Goal: Transaction & Acquisition: Purchase product/service

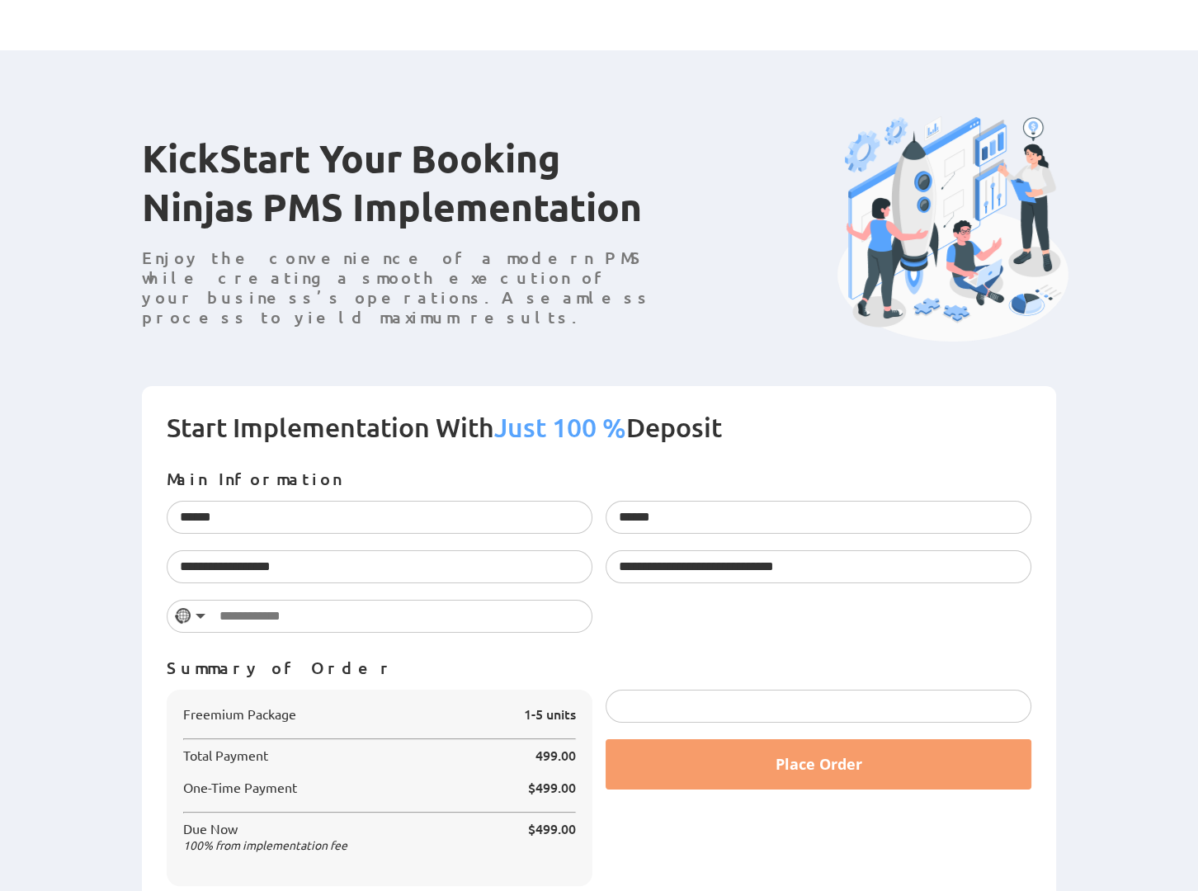
scroll to position [43, 0]
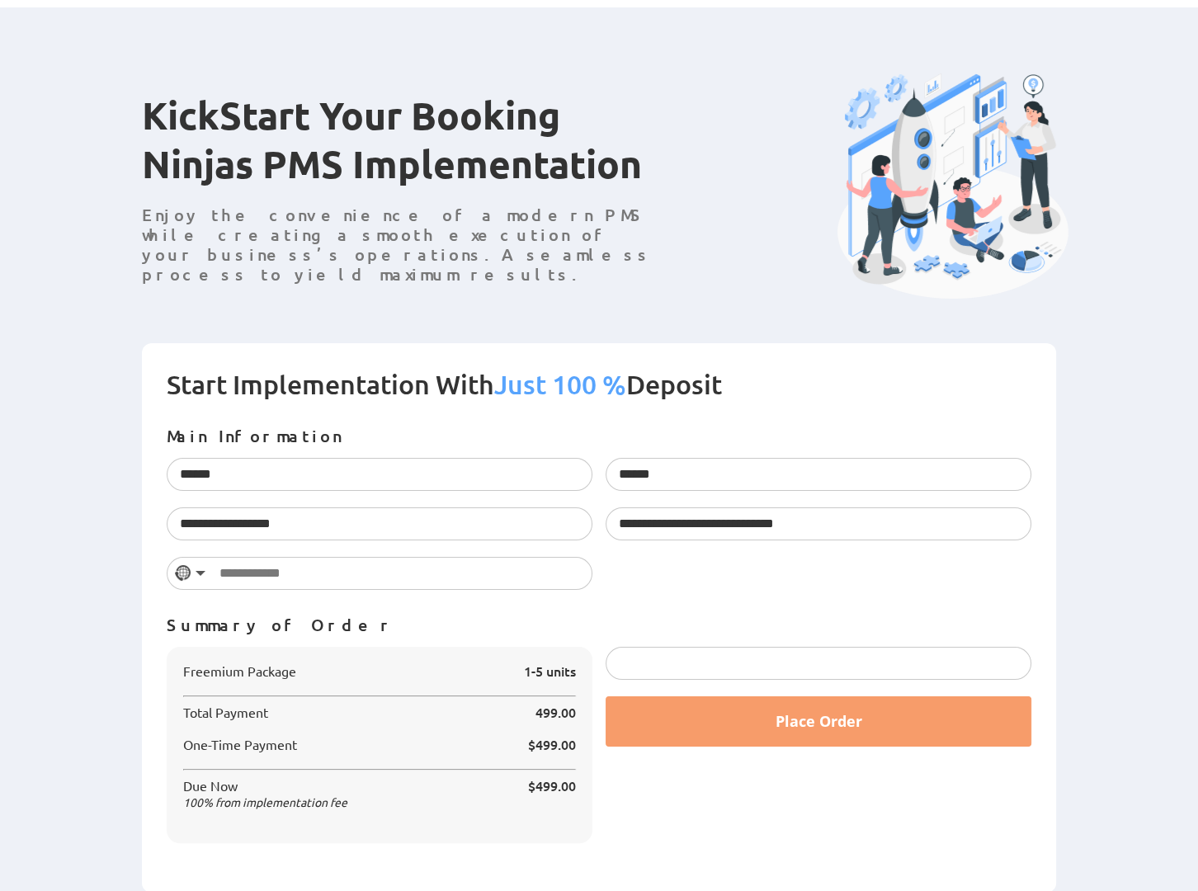
click at [558, 648] on div "Freemium Package 1-5 units Total Payment 499.00 $499.00 100 $499.00" at bounding box center [380, 745] width 426 height 196
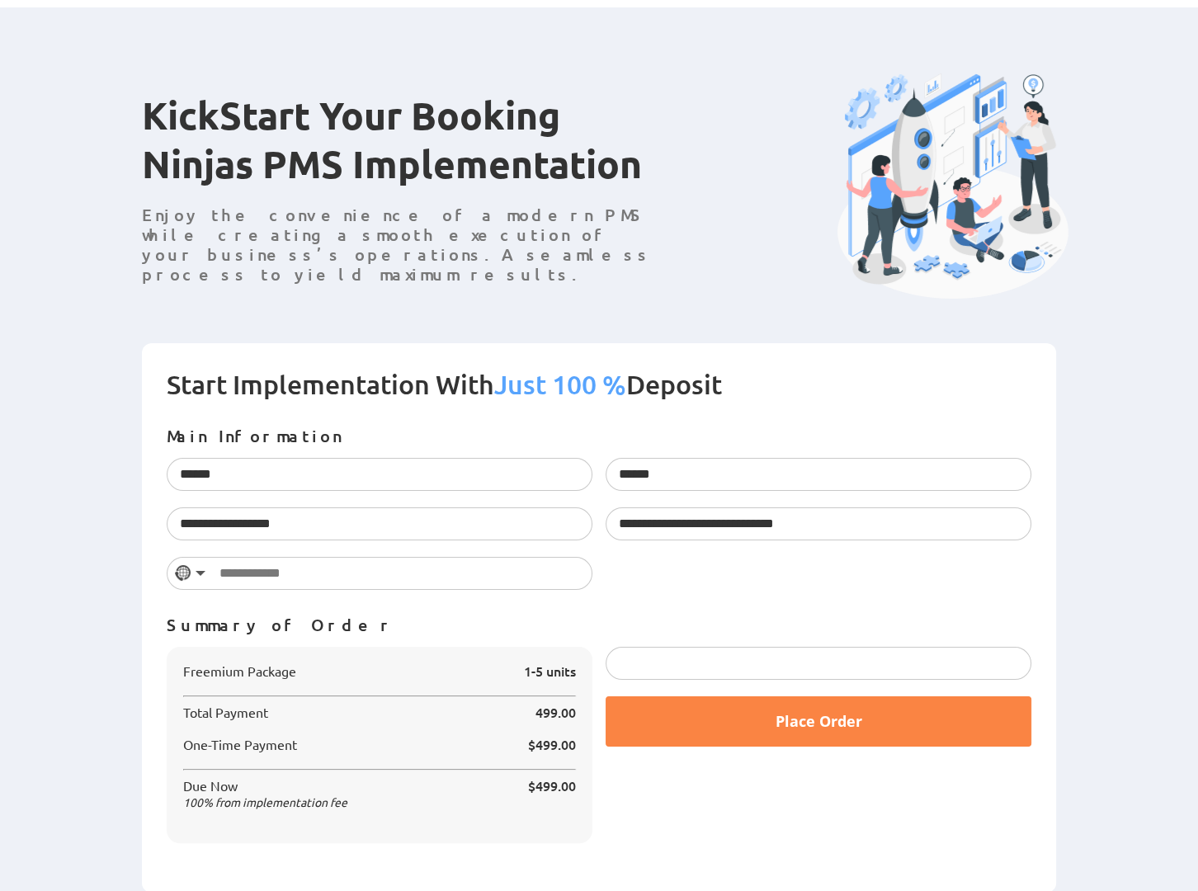
click at [757, 723] on button "Place Order" at bounding box center [818, 721] width 426 height 50
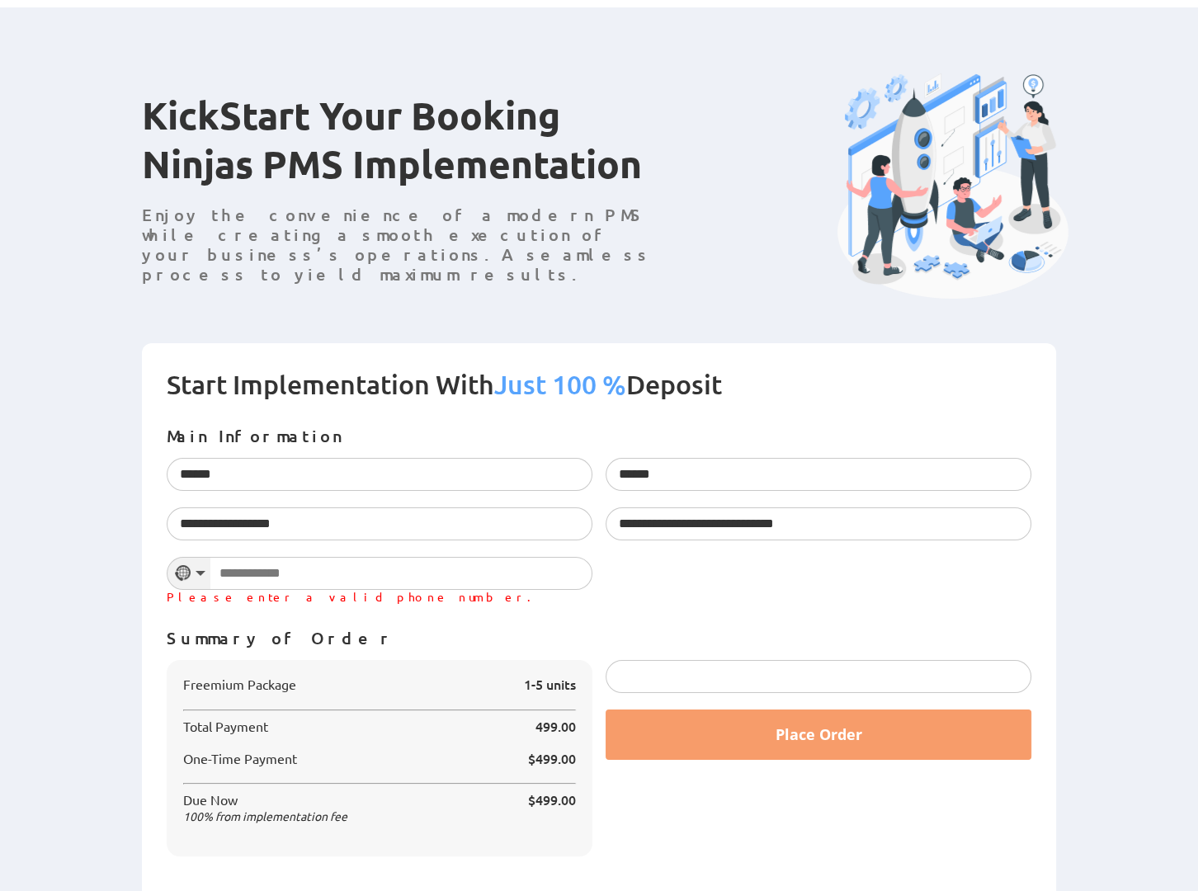
click at [197, 571] on div "Selected country" at bounding box center [200, 573] width 10 height 5
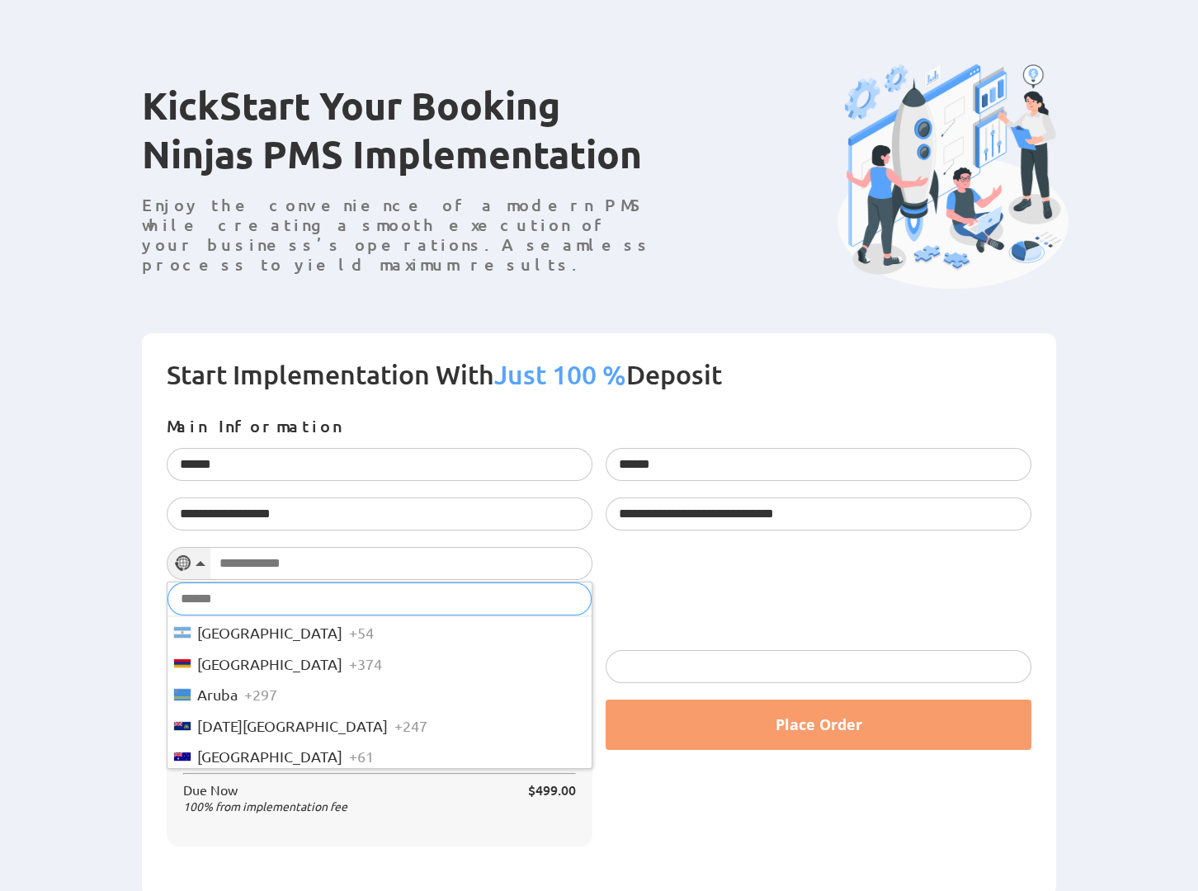
scroll to position [57, 0]
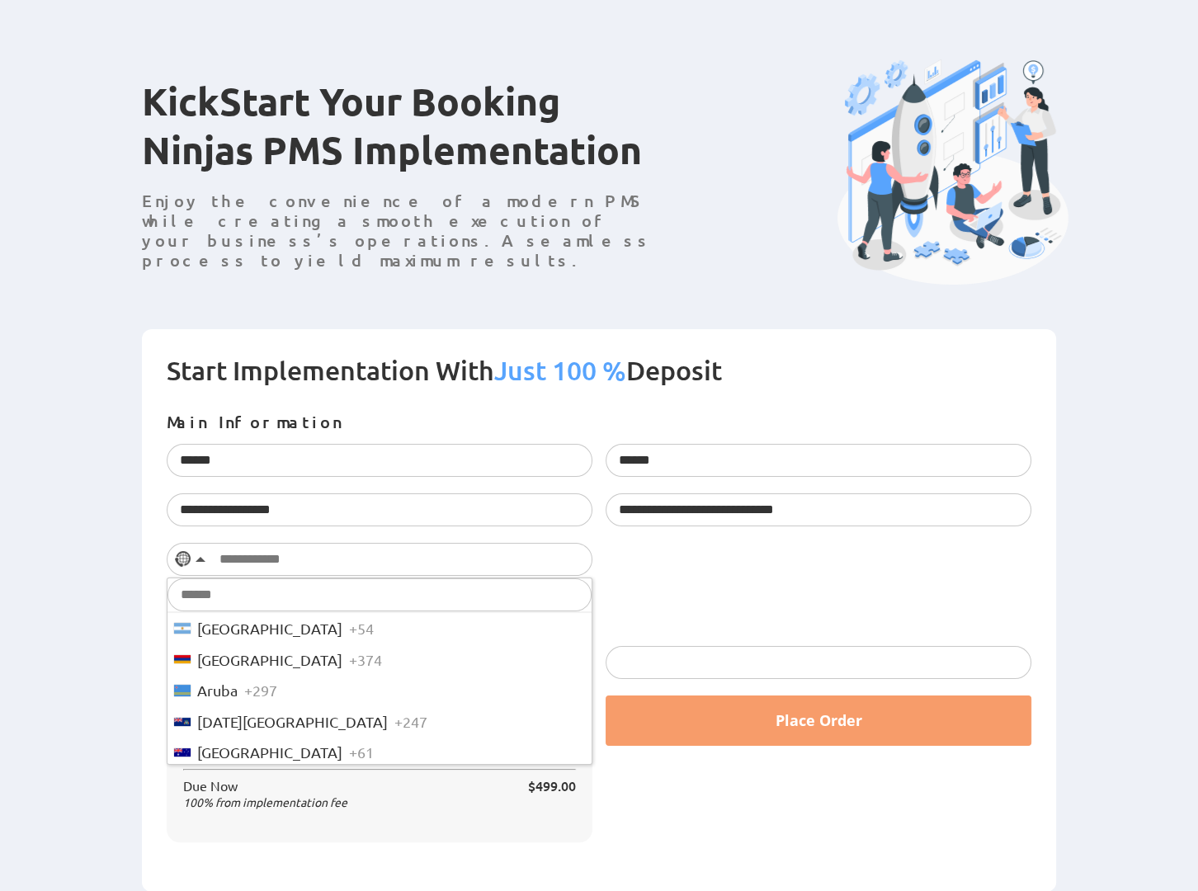
drag, startPoint x: 50, startPoint y: 487, endPoint x: 89, endPoint y: 474, distance: 40.7
click at [58, 483] on div "Start Implementation With Just 100 % Deposit Main Information ****** Please ent…" at bounding box center [599, 610] width 1198 height 563
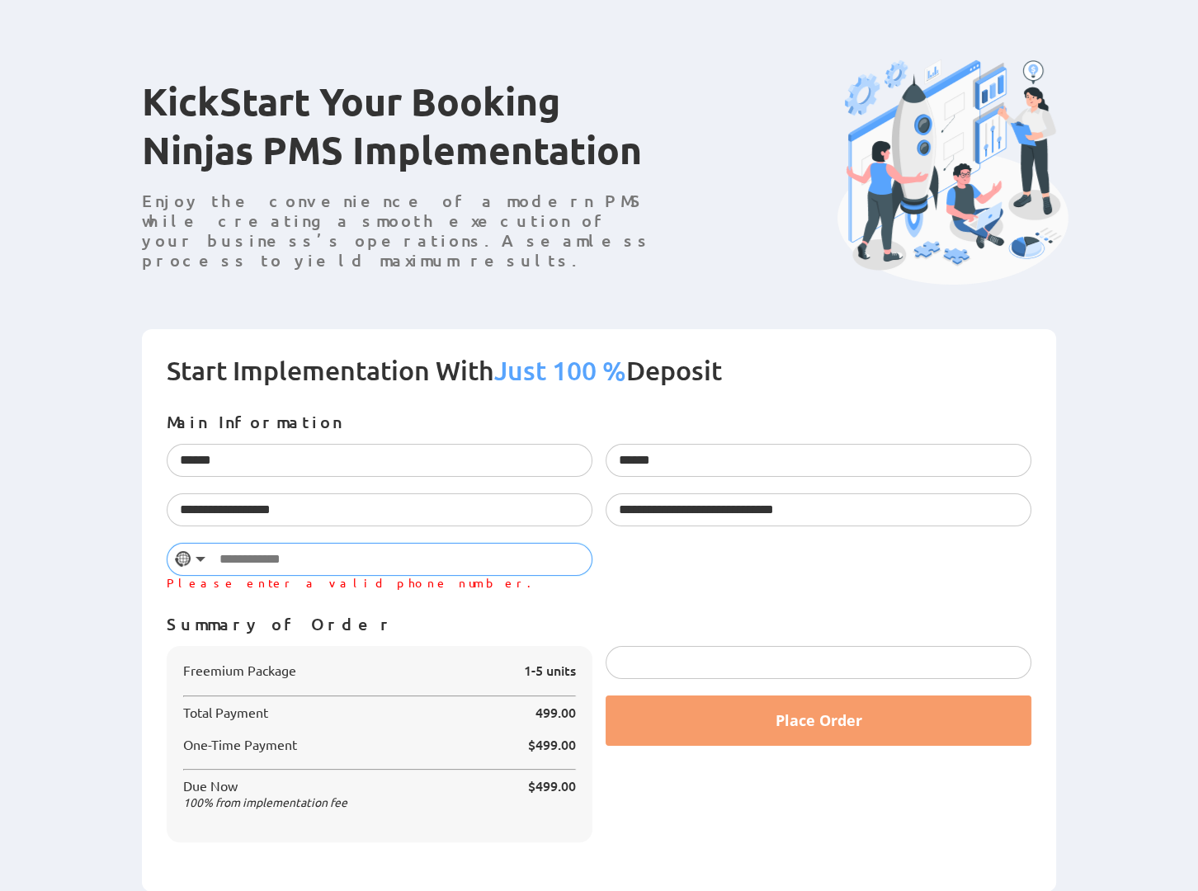
click at [239, 551] on input "text" at bounding box center [380, 559] width 426 height 33
click at [191, 560] on div "No country selected" at bounding box center [188, 559] width 43 height 31
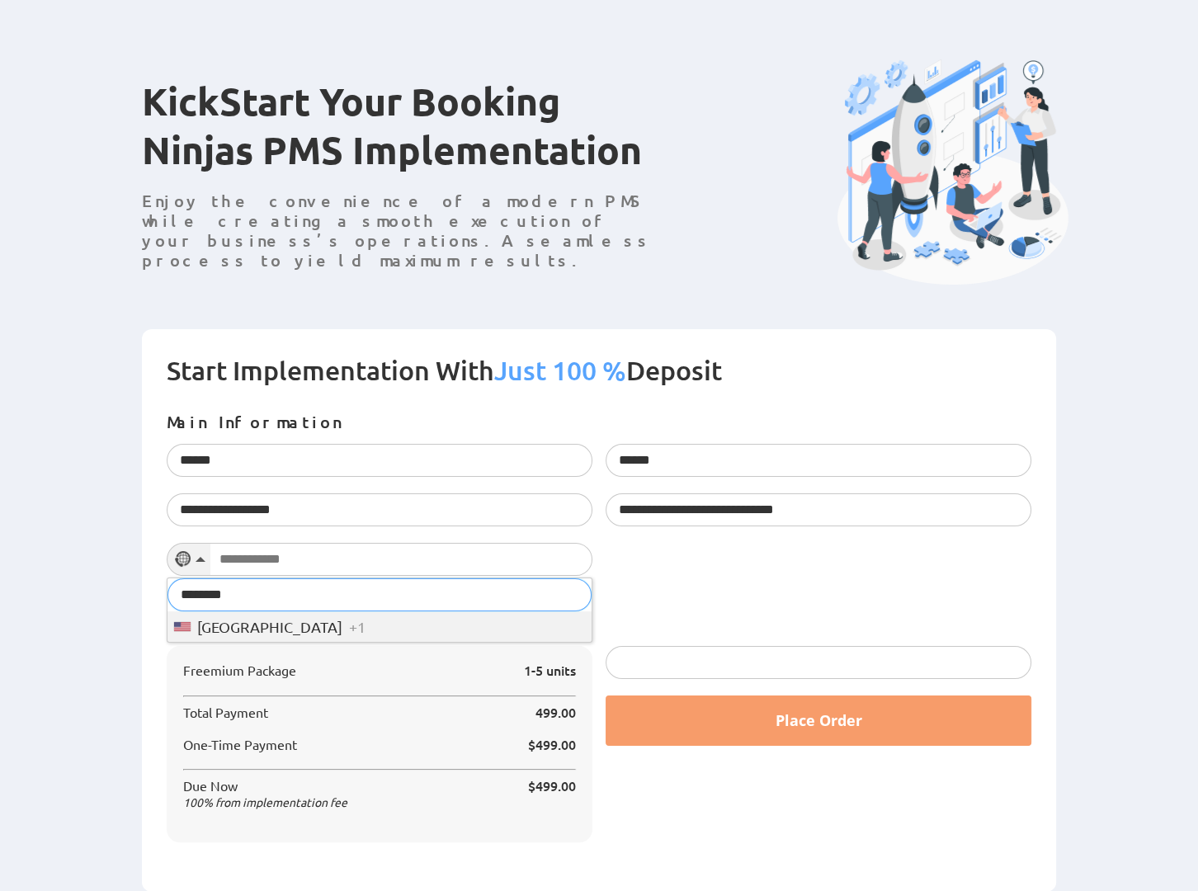
type input "********"
click at [253, 630] on span "[GEOGRAPHIC_DATA]" at bounding box center [269, 627] width 145 height 18
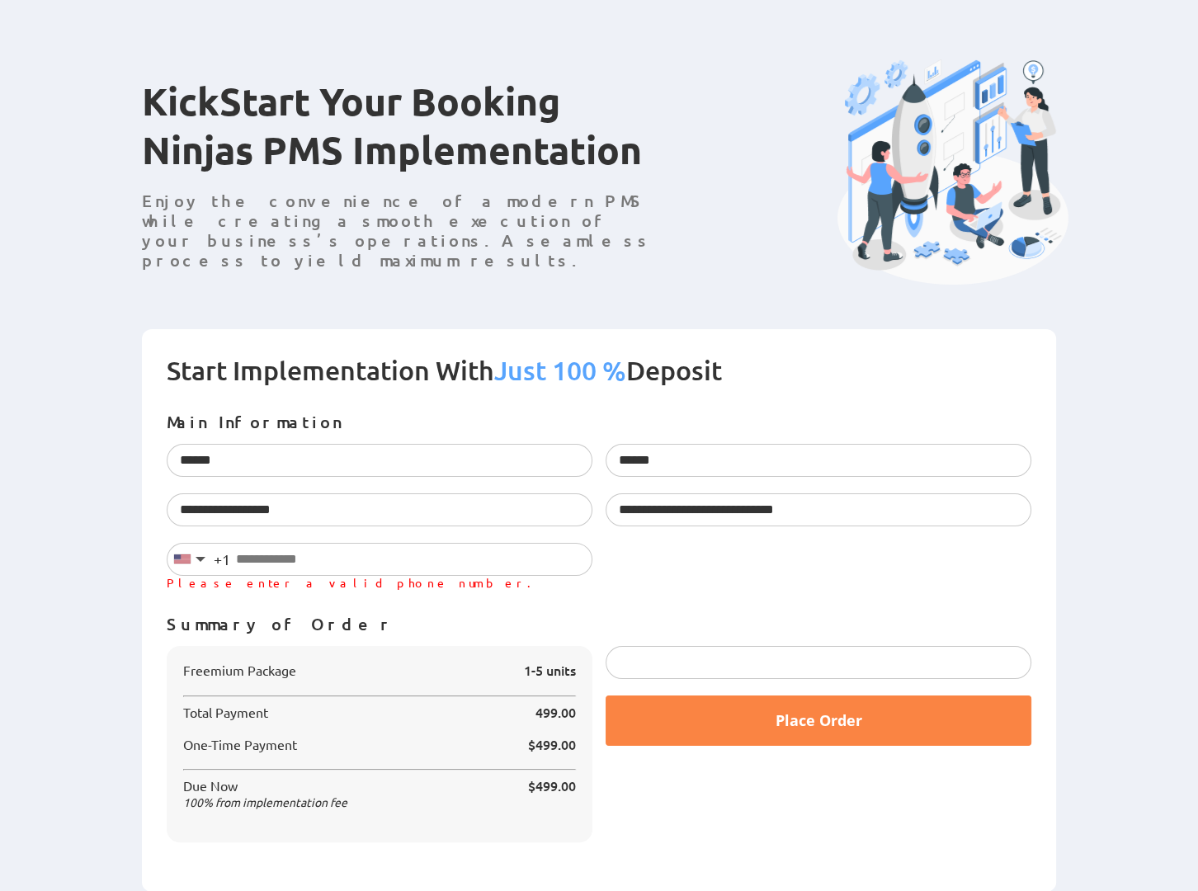
click at [807, 723] on span "Place Order" at bounding box center [818, 720] width 87 height 20
type input "**********"
click at [831, 713] on span "Place Order" at bounding box center [818, 720] width 87 height 20
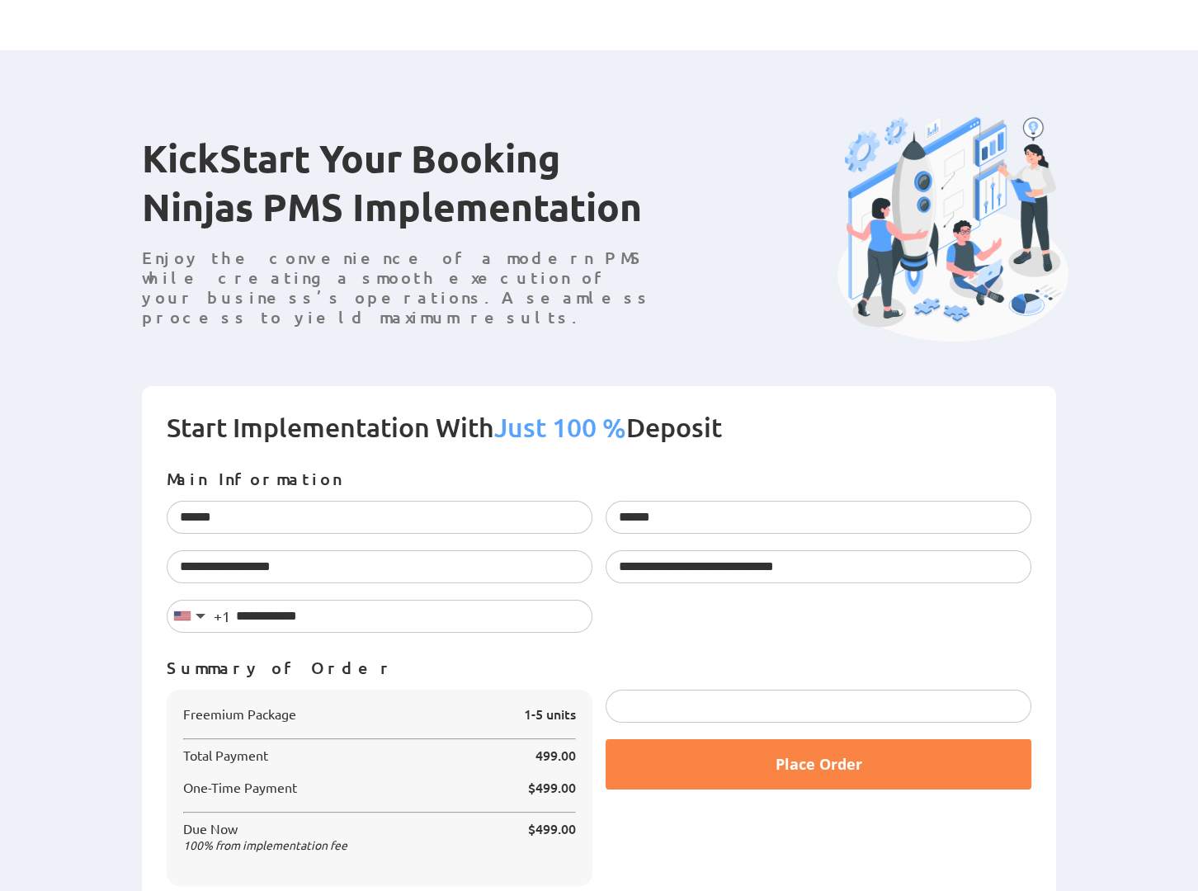
click at [802, 769] on span "Place Order" at bounding box center [818, 764] width 87 height 20
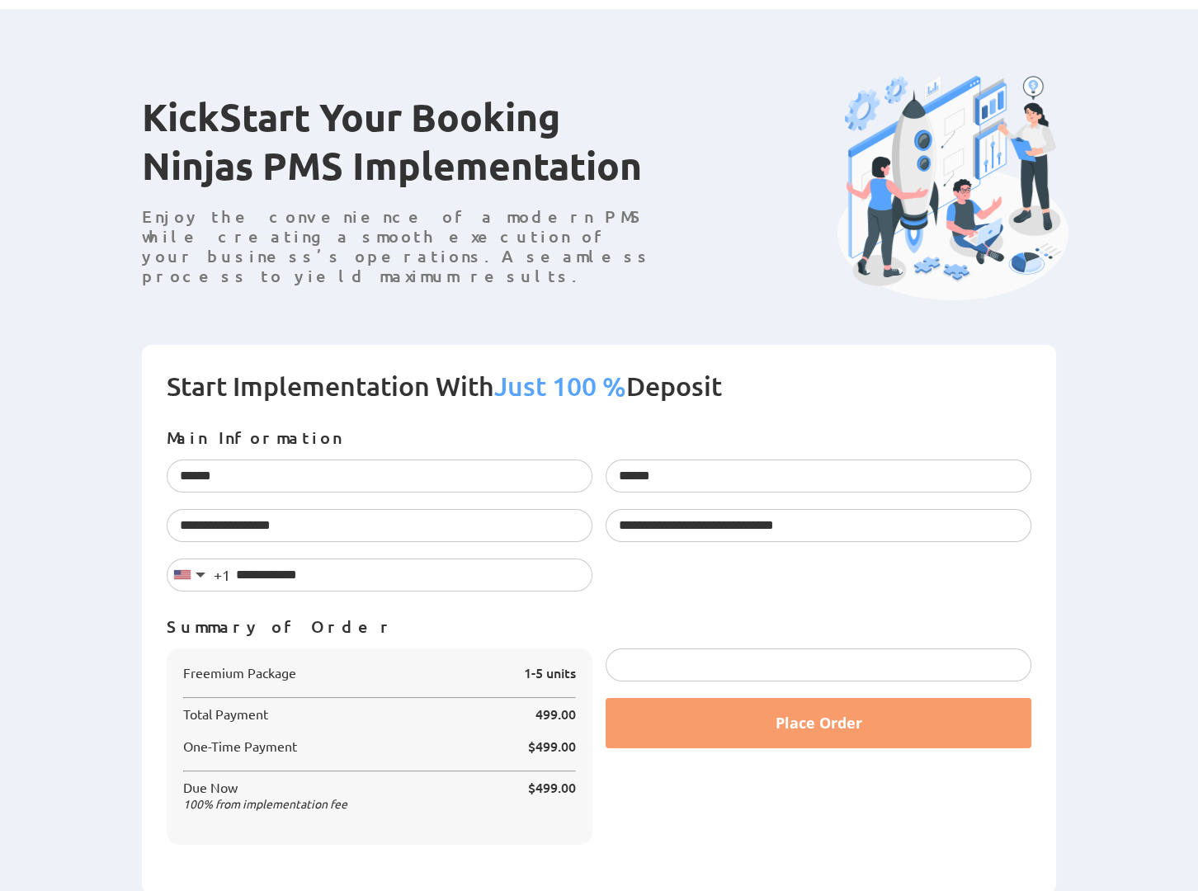
scroll to position [43, 0]
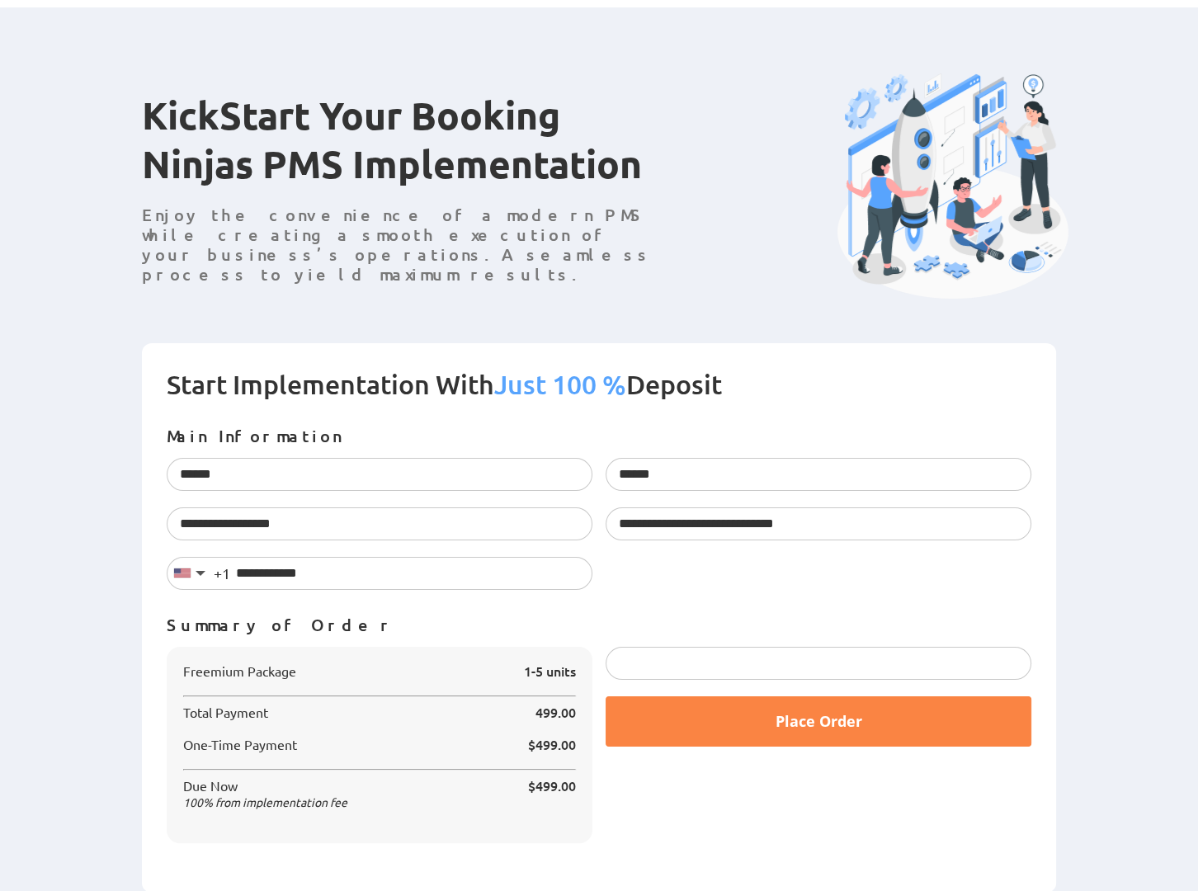
click at [765, 716] on button "Place Order" at bounding box center [818, 721] width 426 height 50
click at [803, 734] on button "Place Order" at bounding box center [818, 721] width 426 height 50
